Goal: Contribute content: Contribute content

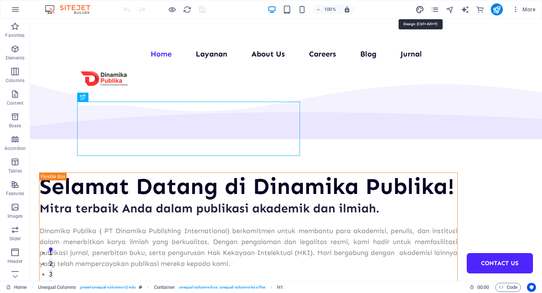
click at [422, 9] on icon "design" at bounding box center [420, 9] width 9 height 9
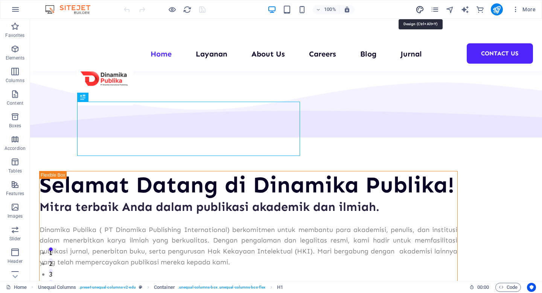
select select "px"
select select "400"
select select "px"
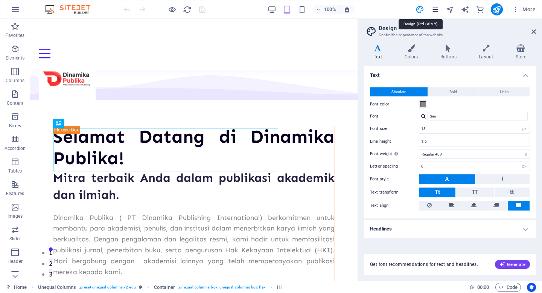
scroll to position [181, 0]
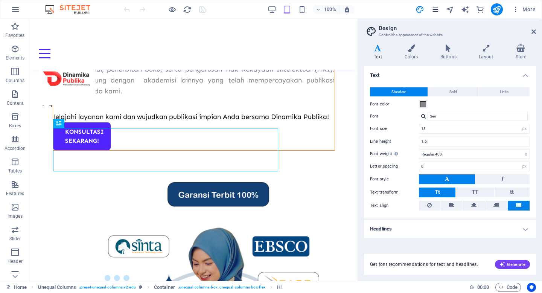
click at [434, 10] on icon "pages" at bounding box center [435, 9] width 9 height 9
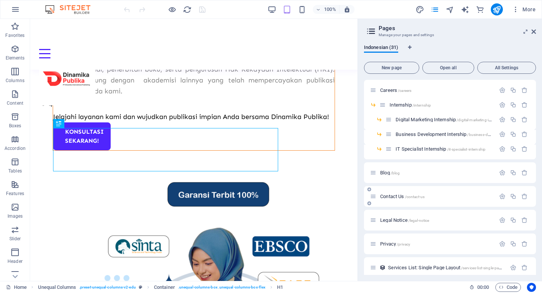
scroll to position [205, 0]
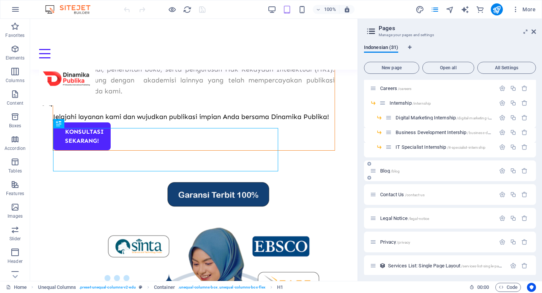
click at [387, 168] on span "Blog /blog" at bounding box center [390, 171] width 20 height 6
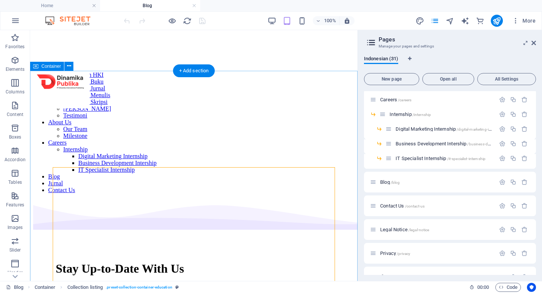
scroll to position [811, 0]
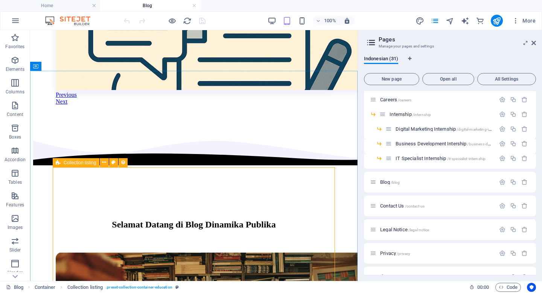
click at [60, 163] on icon at bounding box center [58, 162] width 5 height 9
click at [105, 163] on icon at bounding box center [104, 162] width 4 height 8
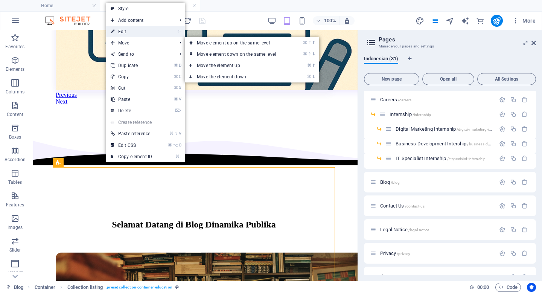
click at [135, 35] on link "⏎ Edit" at bounding box center [131, 31] width 50 height 11
select select "columns.not-featured-article"
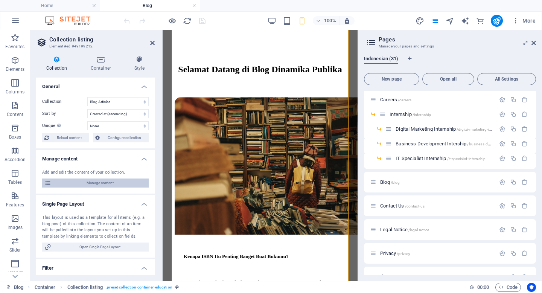
click at [96, 181] on span "Manage content" at bounding box center [99, 182] width 93 height 9
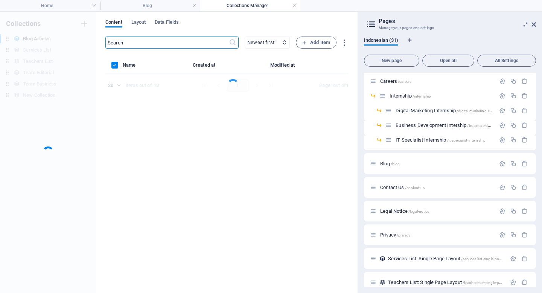
scroll to position [0, 0]
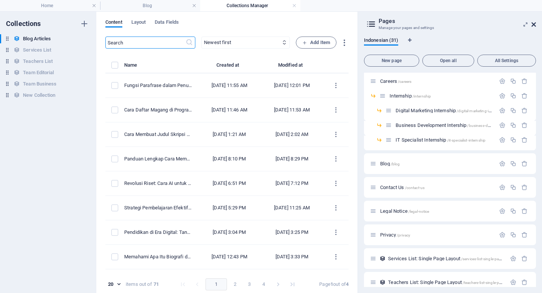
click at [534, 23] on icon at bounding box center [534, 24] width 5 height 6
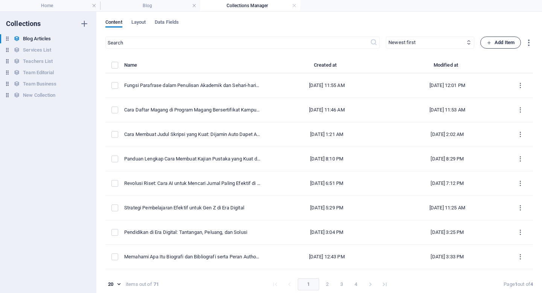
click at [509, 43] on span "Add Item" at bounding box center [501, 42] width 28 height 9
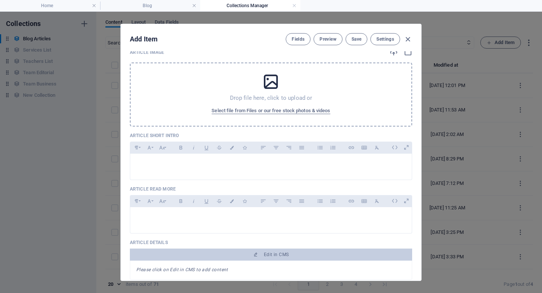
scroll to position [12, 0]
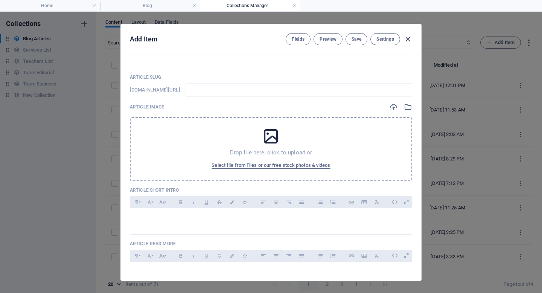
click at [406, 42] on icon "button" at bounding box center [408, 39] width 9 height 9
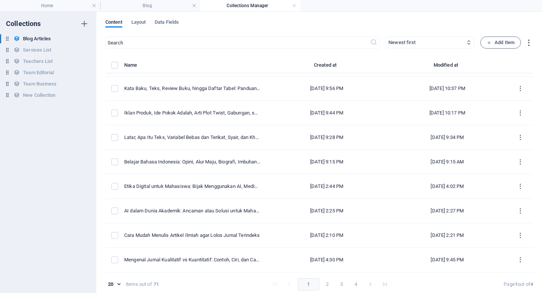
scroll to position [3, 0]
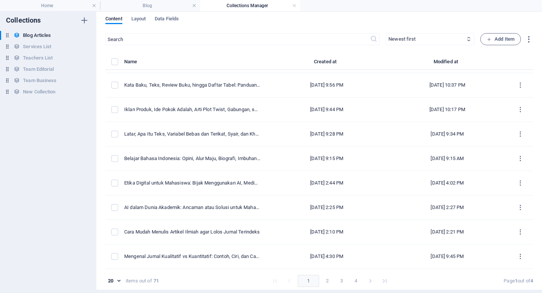
click at [374, 280] on li "pagination navigation" at bounding box center [370, 281] width 14 height 12
click at [368, 280] on icon "Go to next page" at bounding box center [371, 281] width 8 height 8
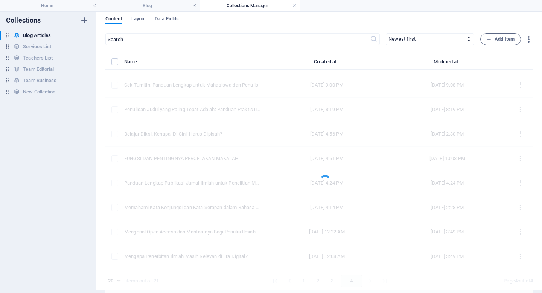
scroll to position [70, 0]
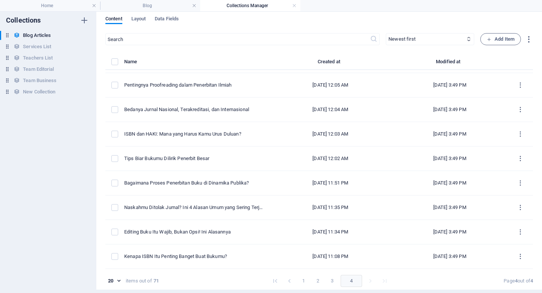
click at [369, 280] on li "pagination navigation" at bounding box center [370, 281] width 14 height 12
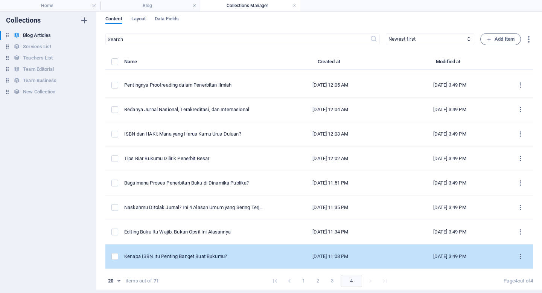
click at [363, 257] on div "[DATE] 11:08 PM" at bounding box center [330, 256] width 111 height 7
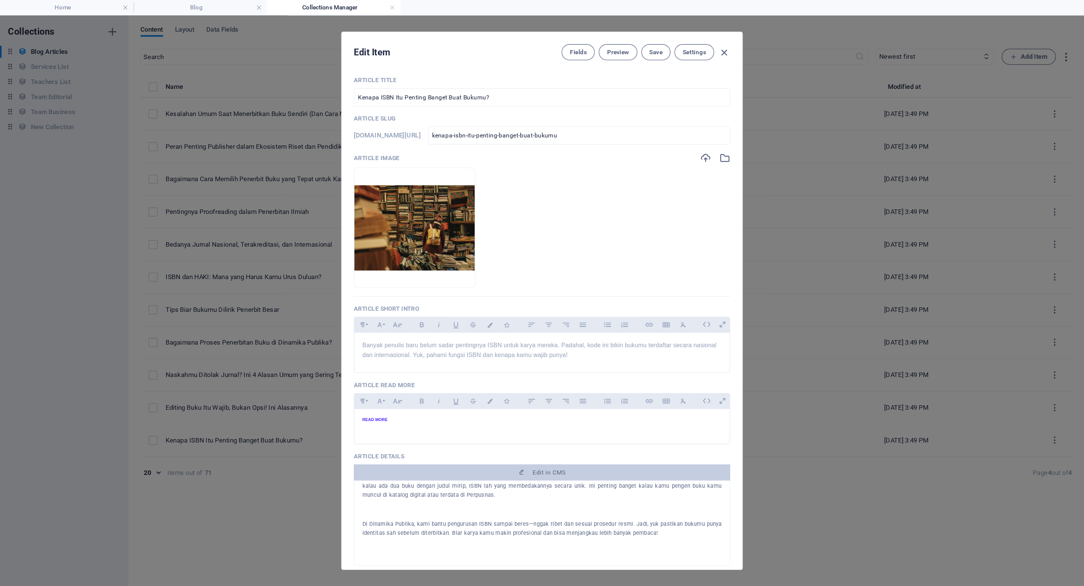
scroll to position [136, 0]
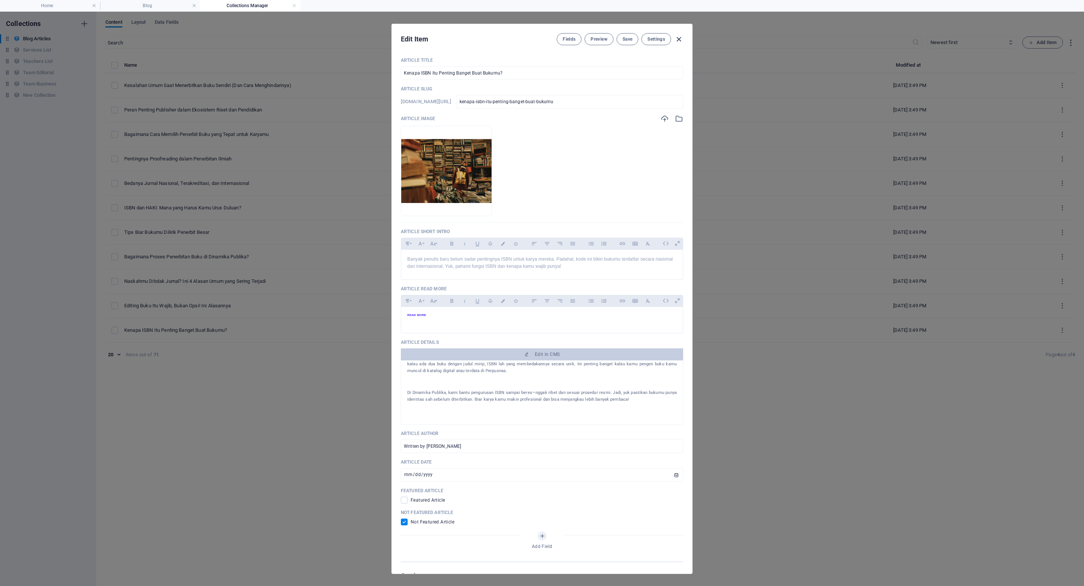
click at [542, 37] on icon "button" at bounding box center [679, 39] width 9 height 9
type input "[DATE]"
checkbox input "false"
type input "kenapa-isbn-itu-penting-banget-buat-bukumu"
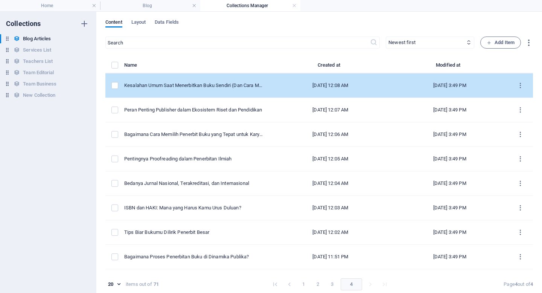
click at [372, 86] on div "[DATE] 12:08 AM" at bounding box center [330, 85] width 111 height 7
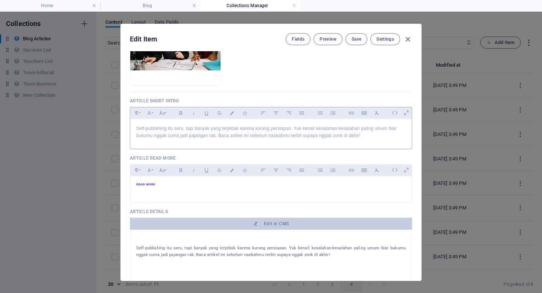
scroll to position [182, 0]
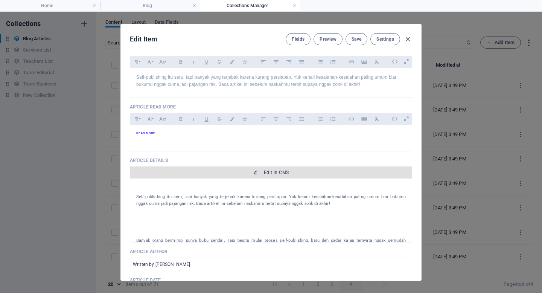
click at [239, 172] on span "Edit in CMS" at bounding box center [271, 172] width 276 height 6
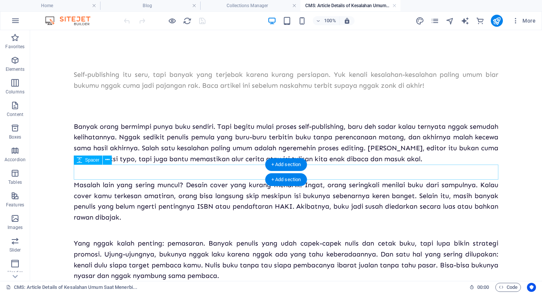
scroll to position [0, 0]
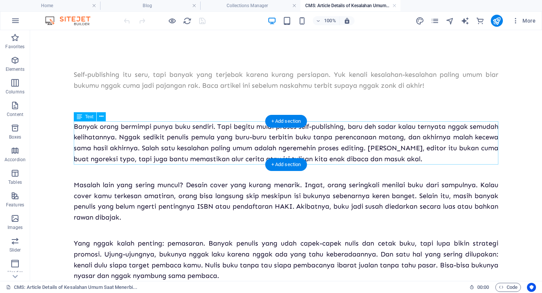
click at [236, 147] on div "Banyak orang bermimpi punya buku sendiri. Tapi begitu mulai proses self-publish…" at bounding box center [286, 142] width 425 height 43
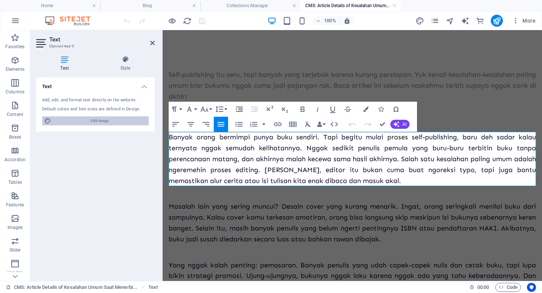
click at [128, 120] on span "Edit design" at bounding box center [99, 120] width 93 height 9
select select "px"
select select "400"
select select "px"
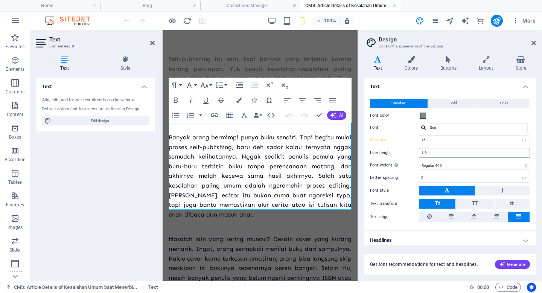
scroll to position [4, 0]
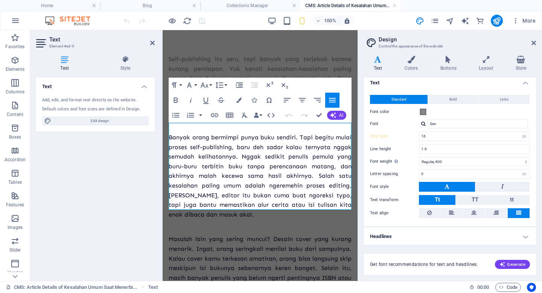
click at [255, 159] on span "Banyak orang bermimpi punya buku sendiri. Tapi begitu mulai proses self-publish…" at bounding box center [260, 176] width 183 height 84
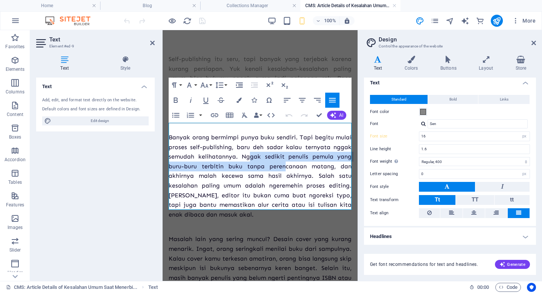
drag, startPoint x: 251, startPoint y: 143, endPoint x: 286, endPoint y: 157, distance: 37.9
click at [286, 157] on span "Banyak orang bermimpi punya buku sendiri. Tapi begitu mulai proses self-publish…" at bounding box center [260, 176] width 183 height 84
click at [291, 150] on p "Banyak orang bermimpi punya buku sendiri. Tapi begitu mulai proses self-publish…" at bounding box center [260, 175] width 183 height 87
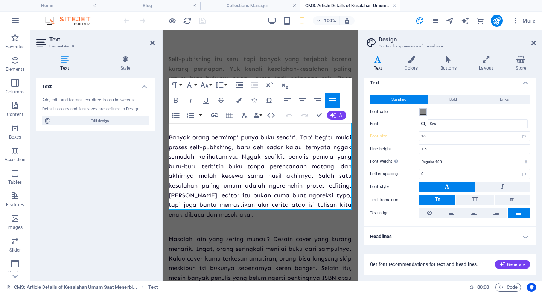
click at [422, 111] on span at bounding box center [423, 112] width 6 height 6
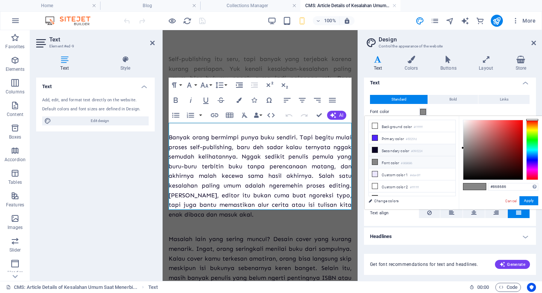
click at [379, 152] on li "Secondary color #090224" at bounding box center [412, 150] width 87 height 12
type input "#090224"
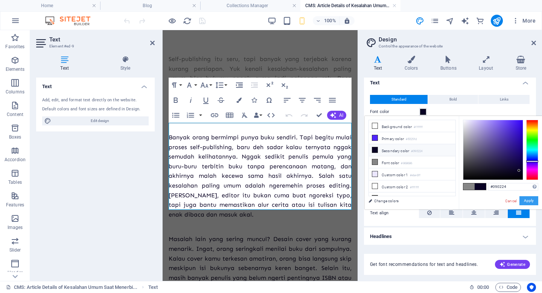
click at [525, 199] on button "Apply" at bounding box center [528, 200] width 19 height 9
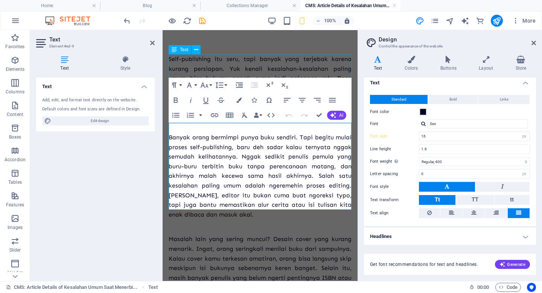
click at [280, 68] on div "Self-publishing itu seru, tapi banyak yang terjebak karena kurang persiapan. Yu…" at bounding box center [260, 78] width 183 height 48
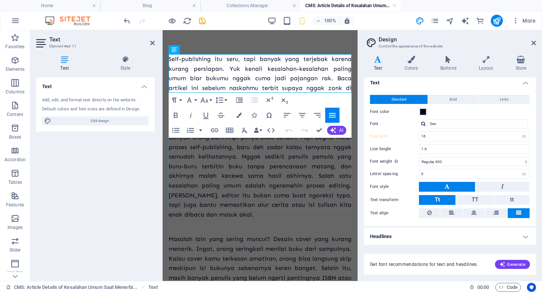
click at [262, 190] on div "Banyak orang bermimpi punya buku sendiri. Tapi begitu mulai proses self-publish…" at bounding box center [260, 175] width 183 height 87
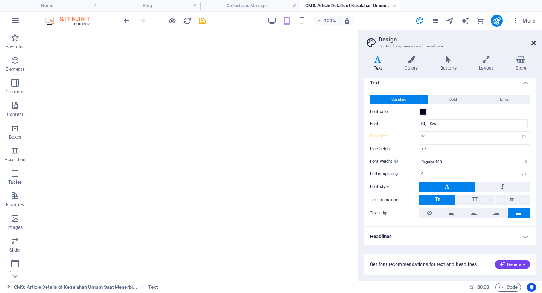
click at [535, 42] on icon at bounding box center [534, 43] width 5 height 6
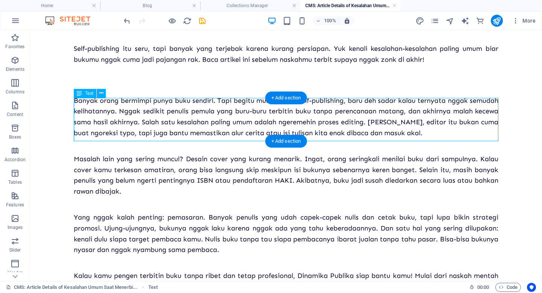
scroll to position [0, 0]
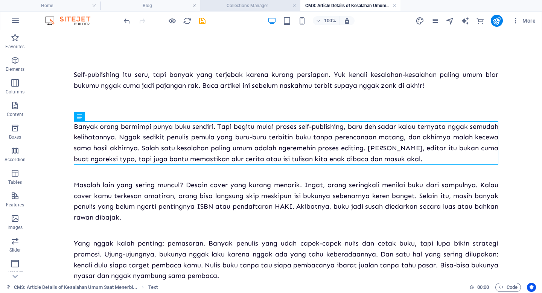
click at [267, 6] on h4 "Collections Manager" at bounding box center [250, 6] width 100 height 8
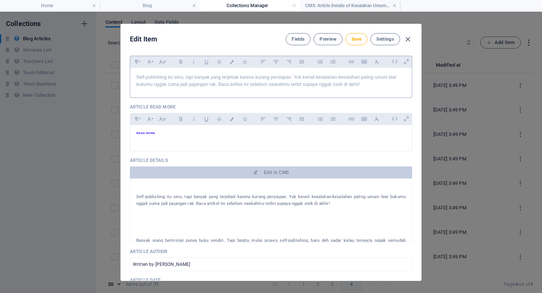
click at [227, 82] on p "Self-publishing itu seru, tapi banyak yang terjebak karena kurang persiapan. Yu…" at bounding box center [271, 81] width 270 height 14
click at [285, 79] on p "Self-publishing itu seru, tapi banyak yang terjebak karena kurang persiapan. Yu…" at bounding box center [271, 81] width 270 height 14
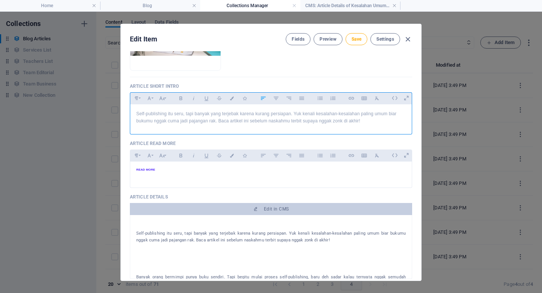
scroll to position [138, 0]
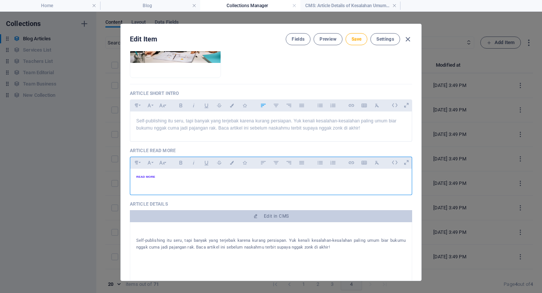
click at [322, 180] on div "READ MORE" at bounding box center [271, 180] width 282 height 23
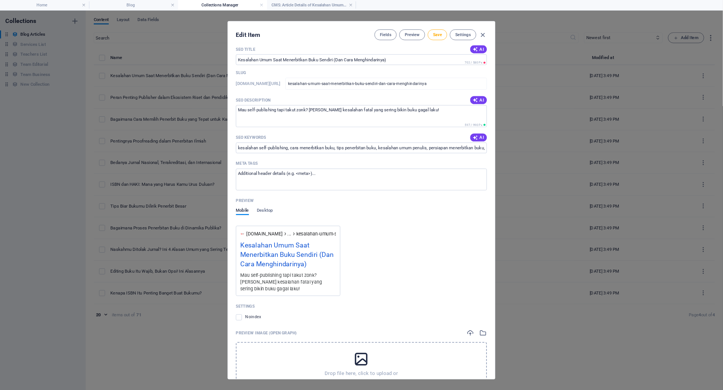
scroll to position [429, 0]
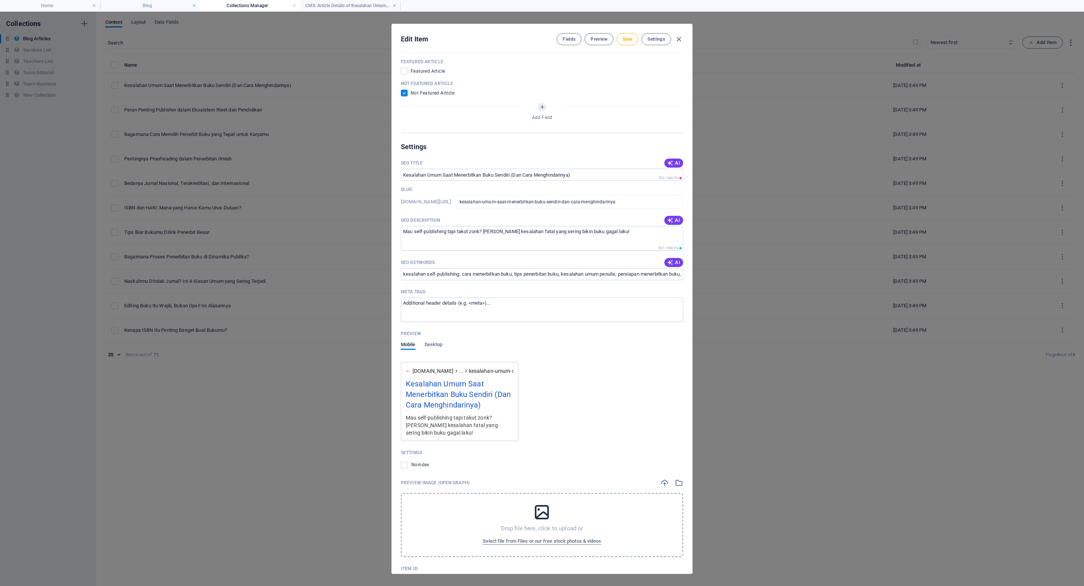
click at [530, 292] on div "[DOMAIN_NAME] ... kesalahan-umum-saat-menerbitkan-buku-sendiri-dan-cara-menghin…" at bounding box center [542, 404] width 282 height 73
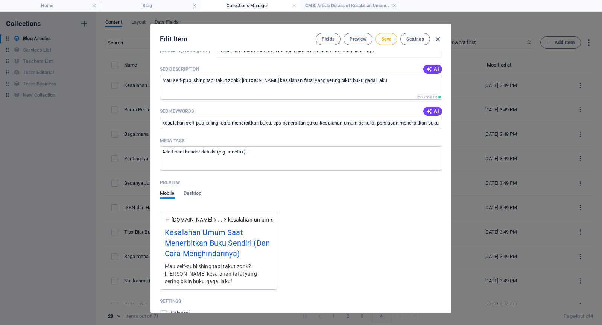
scroll to position [687, 0]
